Goal: Task Accomplishment & Management: Manage account settings

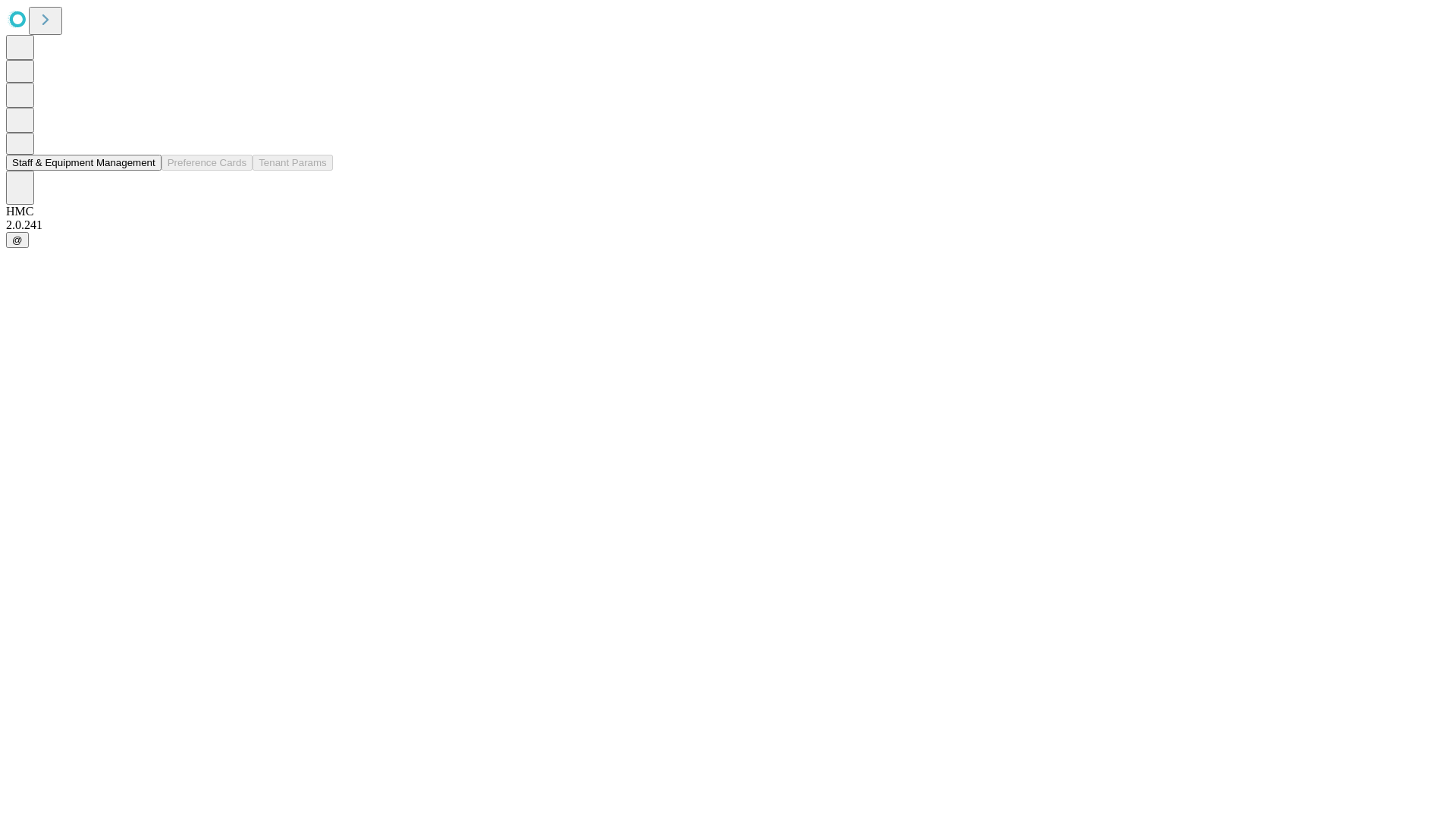
click at [144, 171] on button "Staff & Equipment Management" at bounding box center [83, 162] width 155 height 16
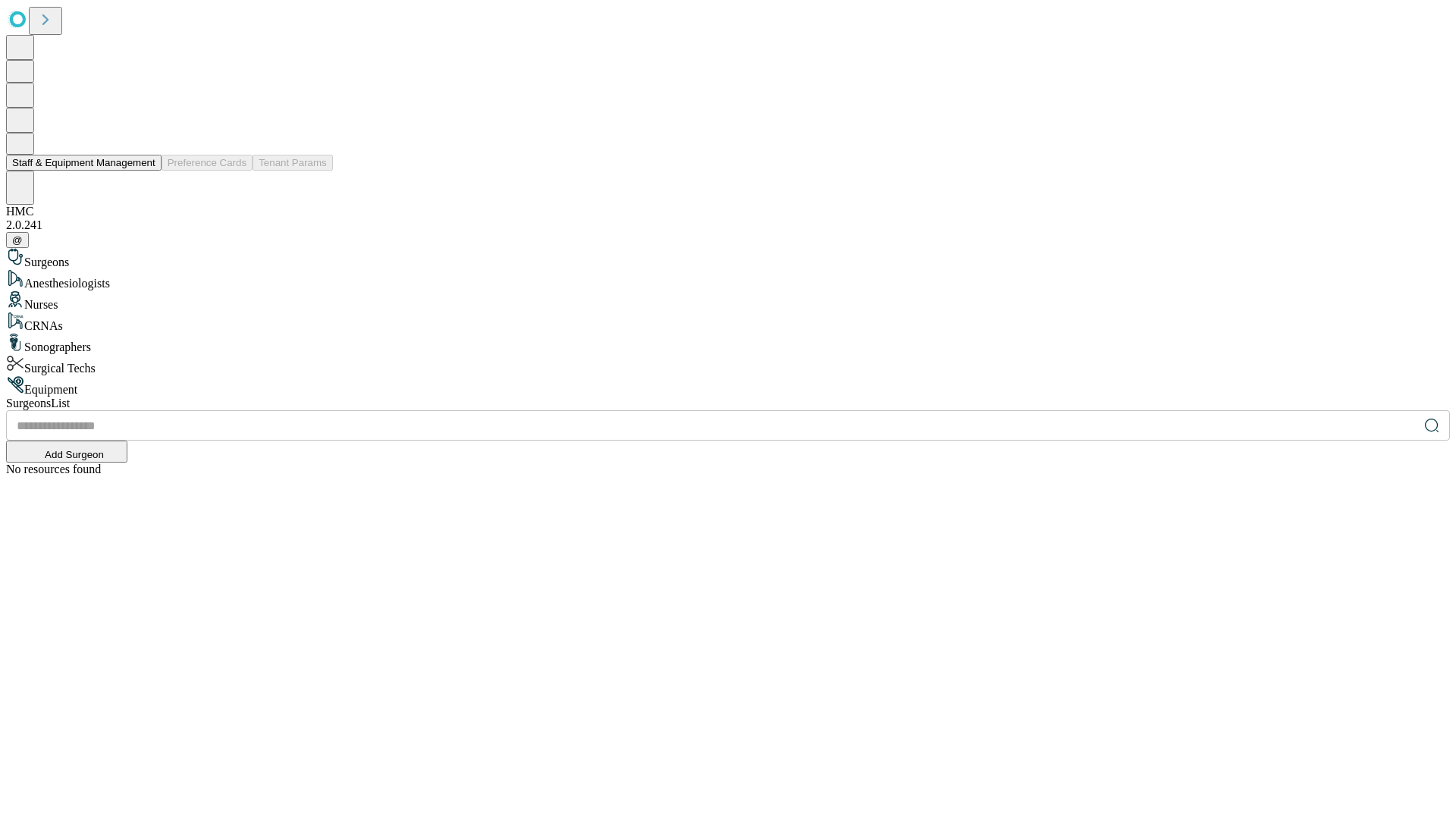
click at [144, 171] on button "Staff & Equipment Management" at bounding box center [83, 162] width 155 height 16
